Goal: Check status: Check status

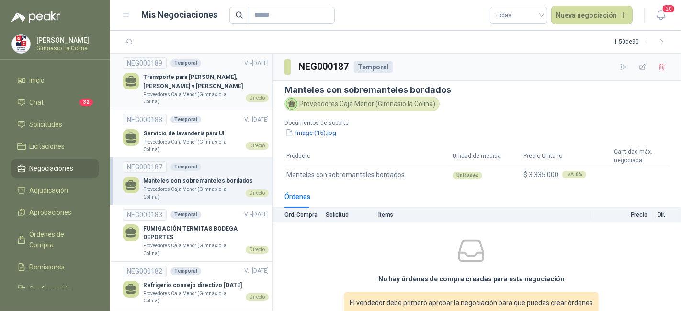
click at [247, 85] on p "Transporte para Geoff, Claudia Castiblanco y Alejandra Almendra" at bounding box center [205, 82] width 125 height 18
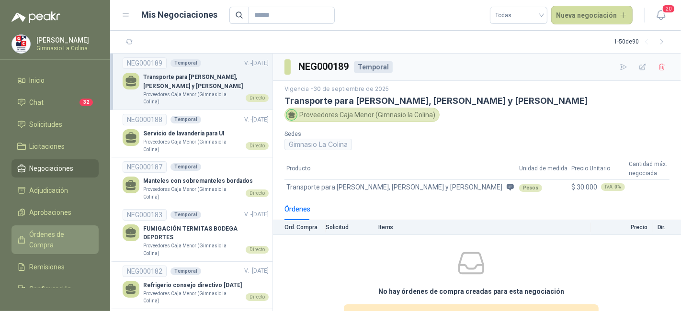
click at [53, 228] on link "Órdenes de Compra" at bounding box center [54, 239] width 87 height 29
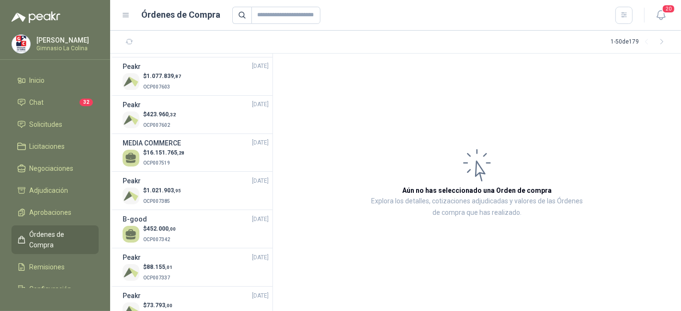
scroll to position [275, 0]
click at [191, 140] on div "MEDIA COMMERCE 23/09/25" at bounding box center [196, 142] width 146 height 11
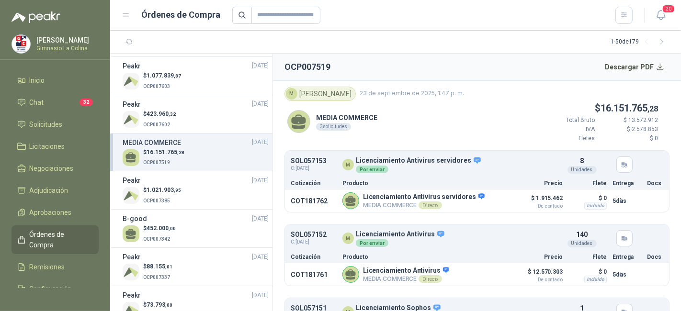
scroll to position [52, 0]
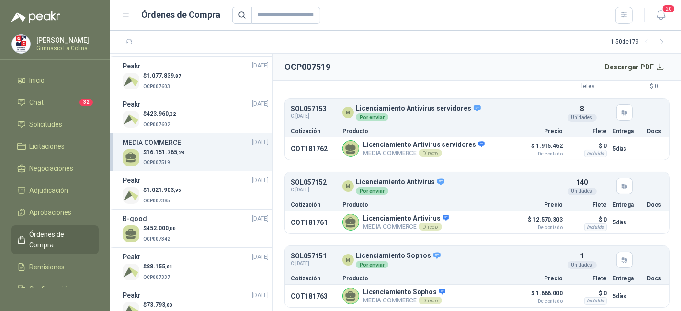
click at [183, 150] on span ",28" at bounding box center [180, 152] width 7 height 5
click at [232, 151] on div "$ 16.151.765 ,28 OCP007519" at bounding box center [196, 158] width 146 height 20
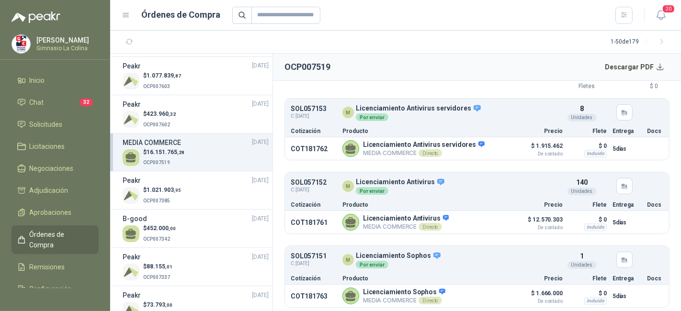
drag, startPoint x: 232, startPoint y: 151, endPoint x: 267, endPoint y: 160, distance: 35.5
click at [267, 160] on section "Proveedores Caja Menor (Gimnasio la Colina) 29/09/25 $ 428.064 ,42 OCP007652 Pe…" at bounding box center [191, 183] width 163 height 258
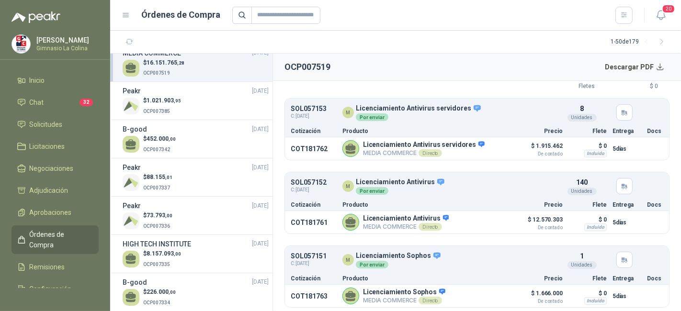
scroll to position [358, 0]
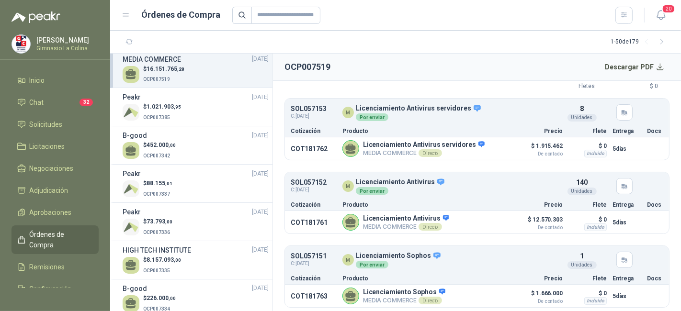
click at [553, 177] on div "140 Unidades" at bounding box center [581, 186] width 57 height 18
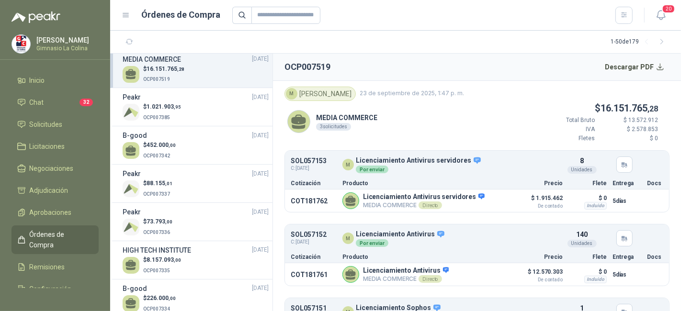
click at [328, 87] on div "M Maria Isabel Luna" at bounding box center [319, 94] width 71 height 14
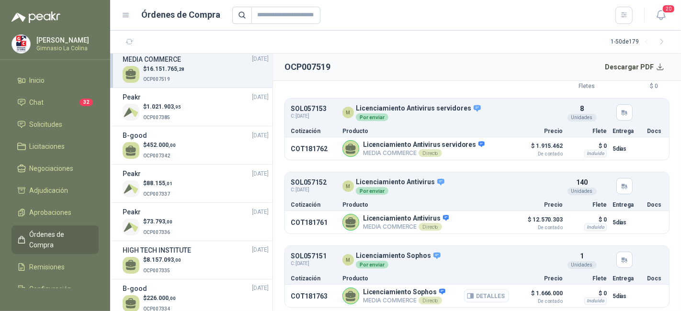
click at [494, 296] on button "Detalles" at bounding box center [486, 296] width 45 height 13
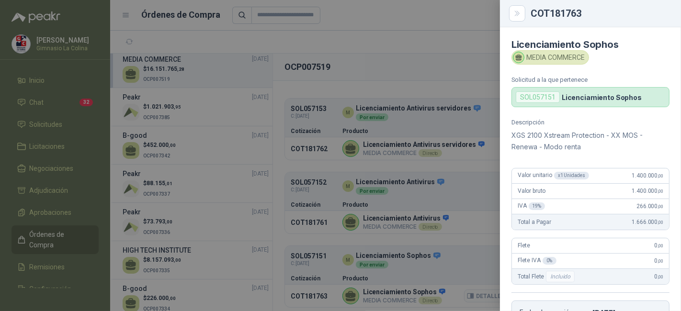
scroll to position [191, 0]
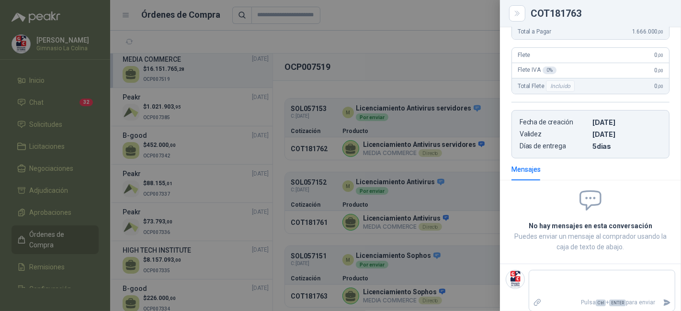
click at [470, 81] on div at bounding box center [340, 155] width 681 height 311
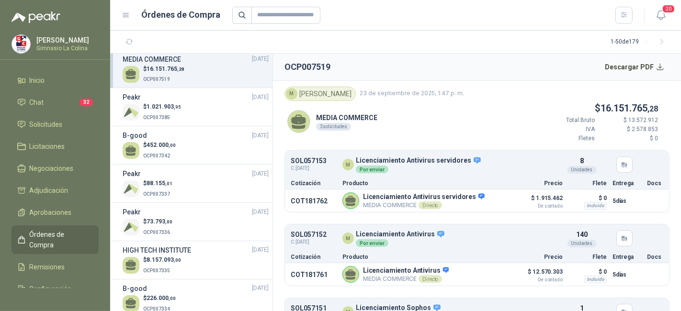
scroll to position [52, 0]
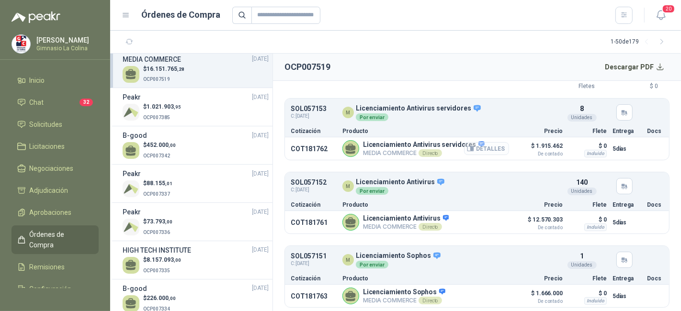
click at [470, 142] on button "Detalles" at bounding box center [486, 148] width 45 height 13
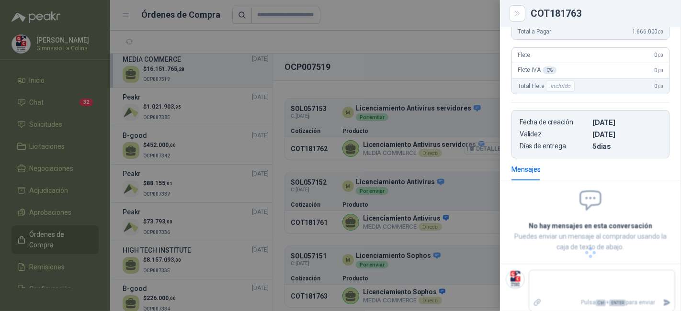
scroll to position [214, 0]
click at [470, 141] on div at bounding box center [340, 155] width 681 height 311
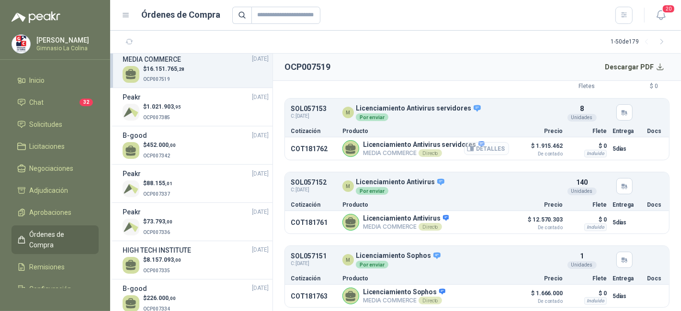
click at [475, 146] on button "Detalles" at bounding box center [486, 148] width 45 height 13
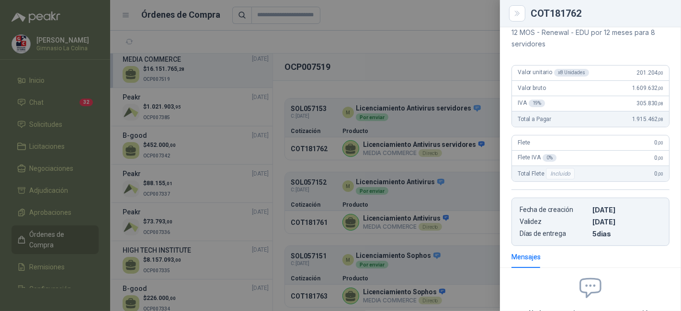
scroll to position [125, 0]
click at [424, 58] on div at bounding box center [340, 155] width 681 height 311
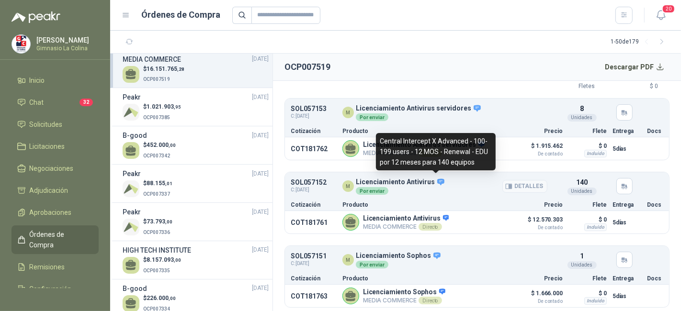
click at [437, 183] on icon at bounding box center [441, 182] width 9 height 9
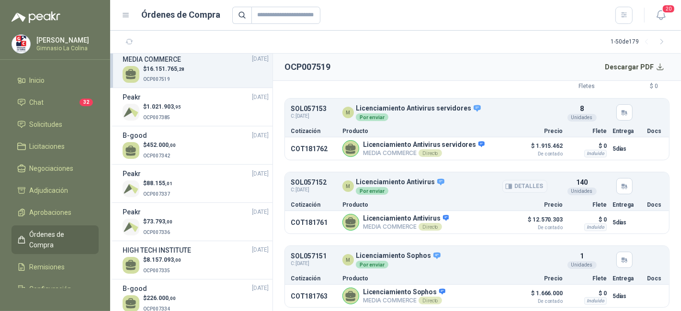
click at [513, 187] on button "Detalles" at bounding box center [524, 186] width 45 height 13
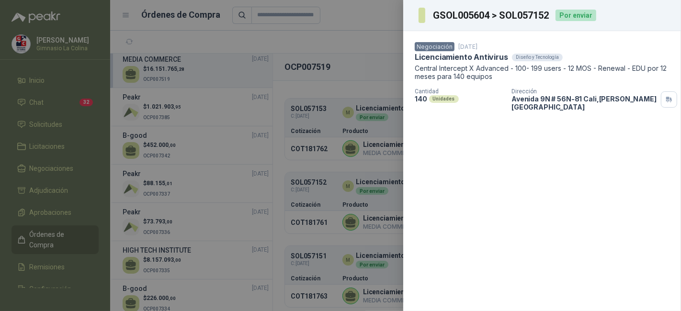
click at [390, 92] on div at bounding box center [340, 155] width 681 height 311
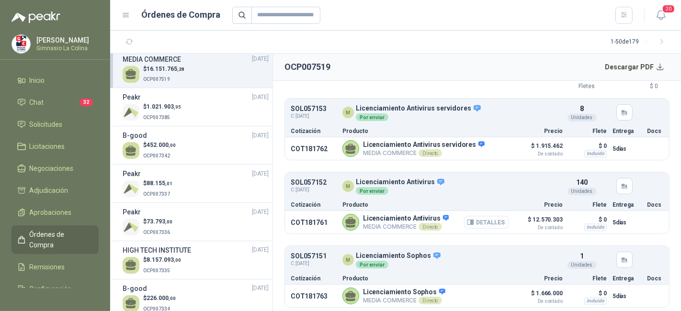
click at [489, 222] on button "Detalles" at bounding box center [486, 222] width 45 height 13
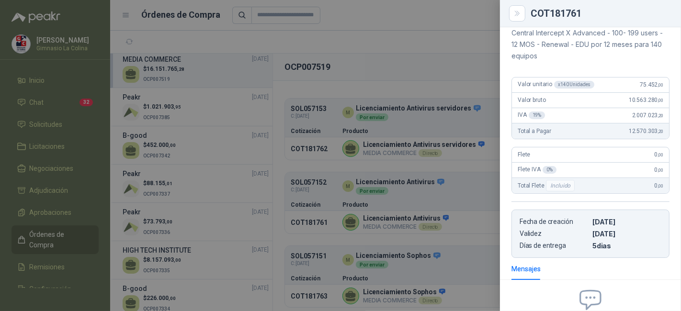
scroll to position [49, 0]
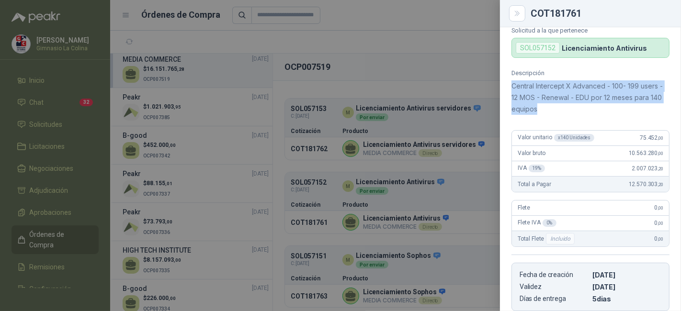
drag, startPoint x: 551, startPoint y: 112, endPoint x: 504, endPoint y: 88, distance: 52.9
click at [504, 88] on div "Descripción Central Intercept X Advanced - 100- 199 users - 12 MOS - Renewal - …" at bounding box center [590, 190] width 181 height 242
copy p "Central Intercept X Advanced - 100- 199 users - 12 MOS - Renewal - EDU por 12 m…"
click at [504, 88] on div "Descripción Central Intercept X Advanced - 100- 199 users - 12 MOS - Renewal - …" at bounding box center [590, 190] width 181 height 242
drag, startPoint x: 552, startPoint y: 113, endPoint x: 506, endPoint y: 80, distance: 56.6
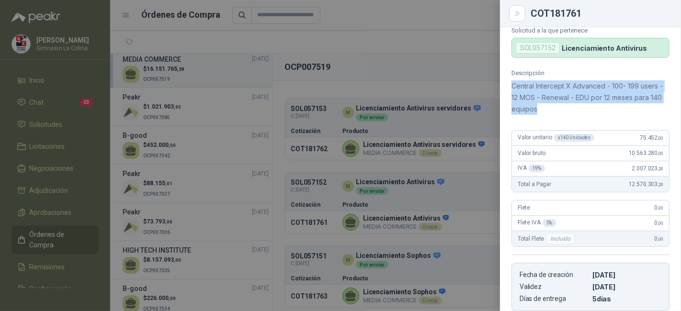
click at [506, 80] on div "Descripción Central Intercept X Advanced - 100- 199 users - 12 MOS - Renewal - …" at bounding box center [590, 190] width 181 height 242
copy p "Central Intercept X Advanced - 100- 199 users - 12 MOS - Renewal - EDU por 12 m…"
